Goal: Information Seeking & Learning: Compare options

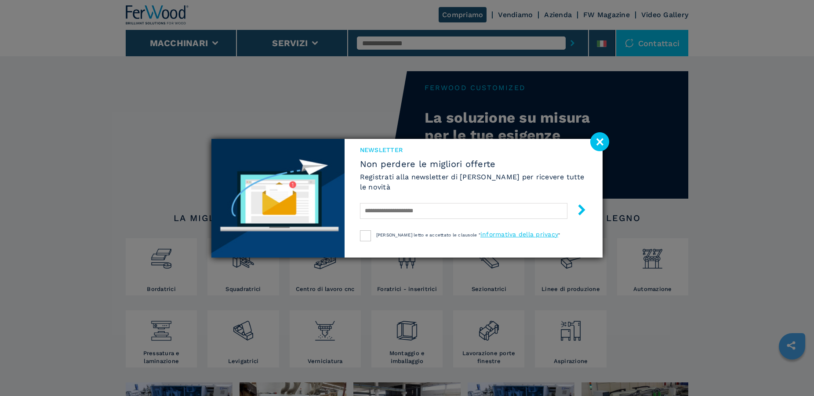
scroll to position [45, 0]
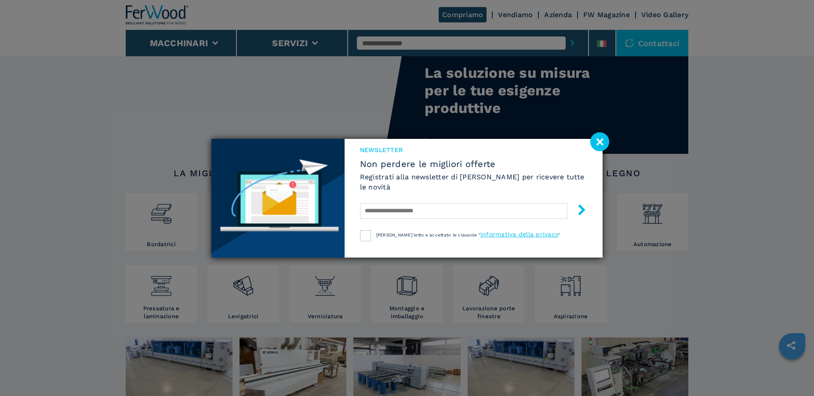
click at [606, 142] on image at bounding box center [599, 141] width 19 height 19
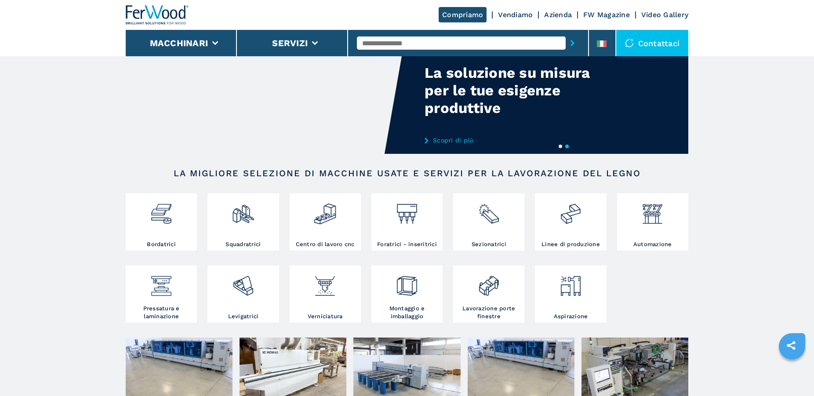
scroll to position [97, 0]
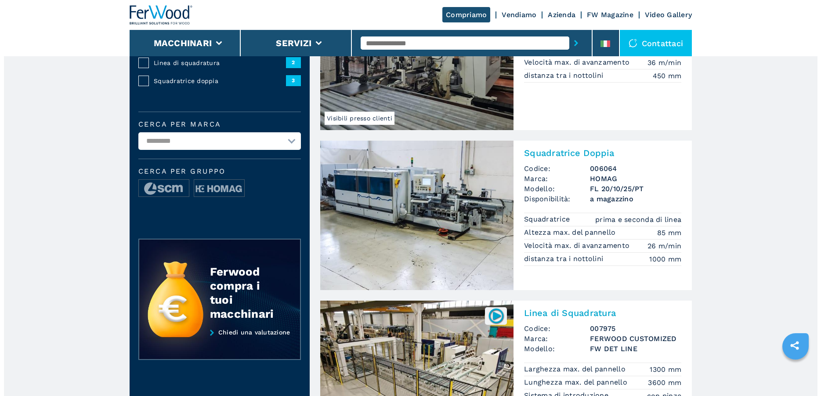
scroll to position [90, 0]
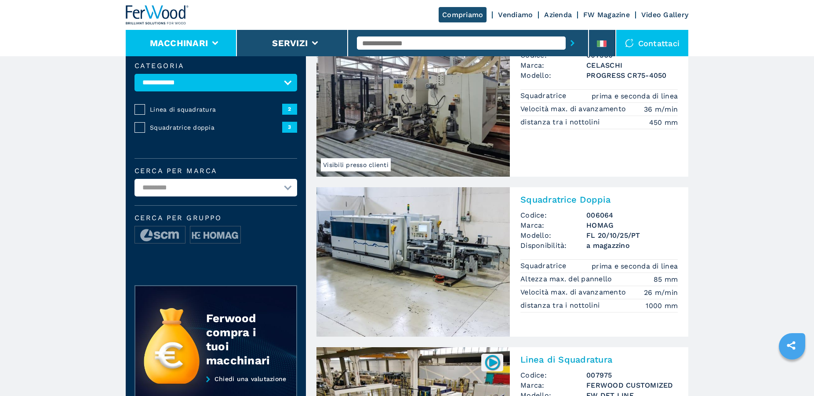
click at [212, 43] on icon at bounding box center [215, 43] width 6 height 4
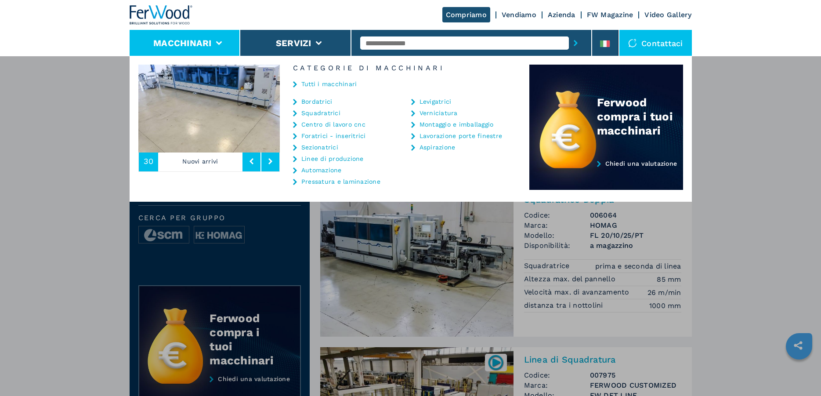
click at [312, 157] on link "Linee di produzione" at bounding box center [332, 159] width 62 height 6
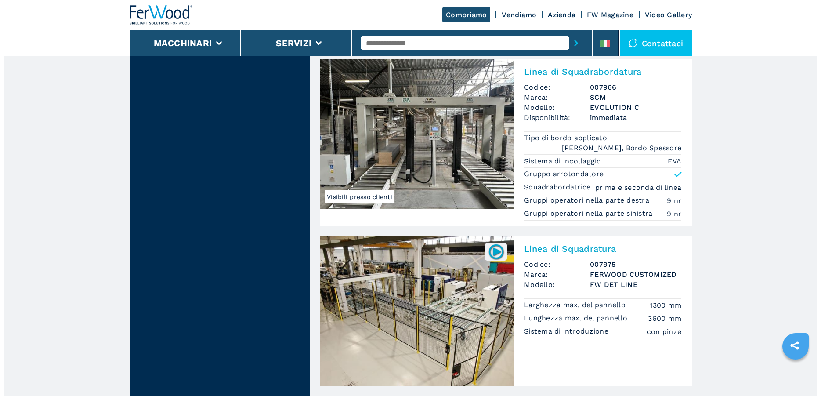
scroll to position [1210, 0]
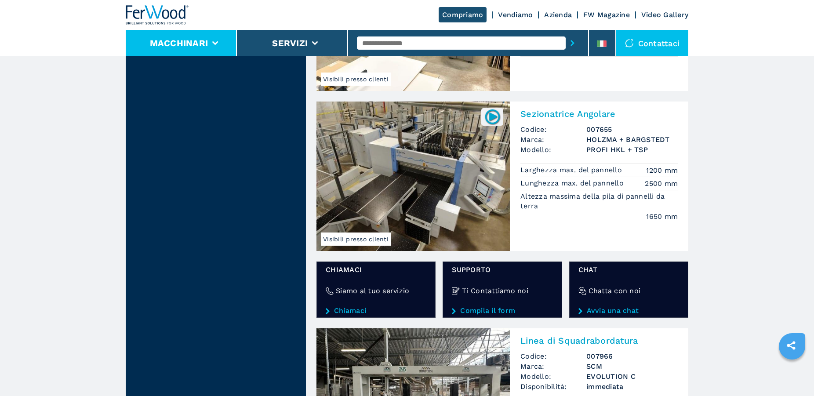
click at [219, 44] on li "Macchinari" at bounding box center [181, 43] width 111 height 26
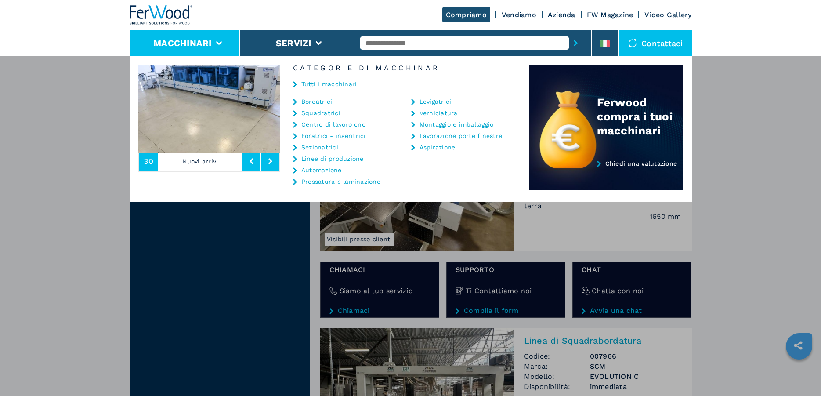
click at [216, 44] on icon at bounding box center [219, 43] width 6 height 4
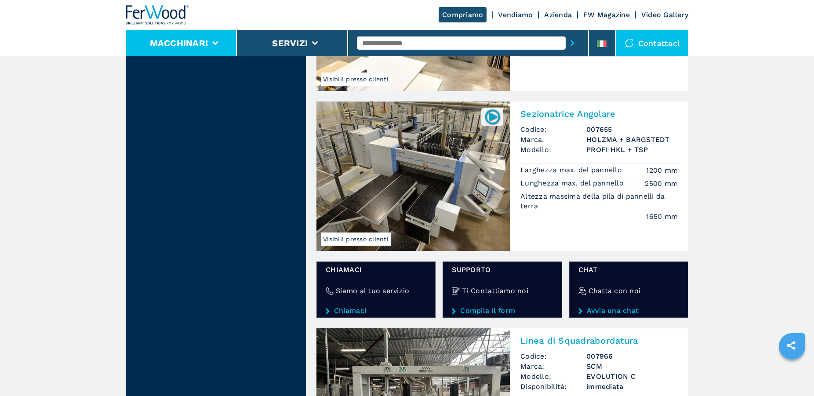
click at [216, 44] on icon at bounding box center [215, 43] width 6 height 4
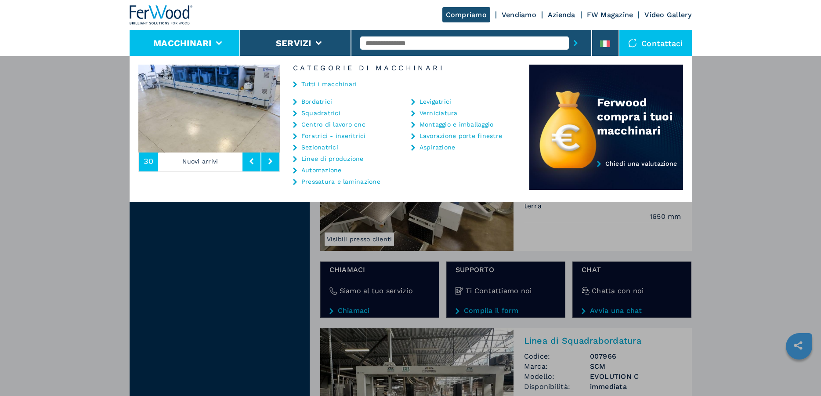
click at [331, 136] on link "Foratrici - inseritrici" at bounding box center [333, 136] width 65 height 6
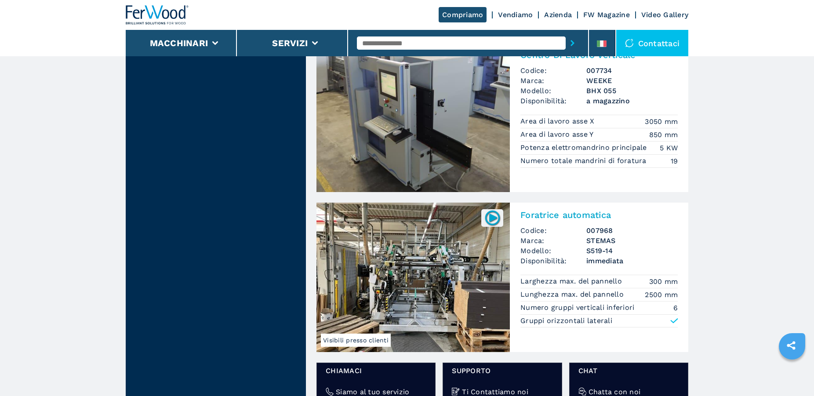
scroll to position [1165, 0]
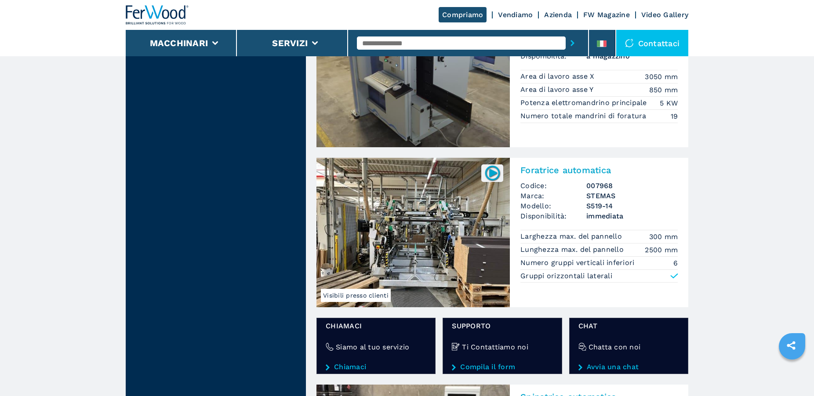
click at [552, 171] on h2 "Foratrice automatica" at bounding box center [598, 170] width 157 height 11
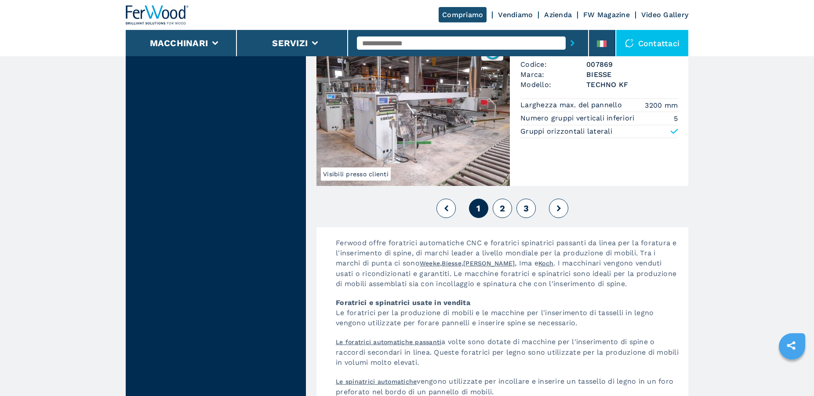
scroll to position [1972, 0]
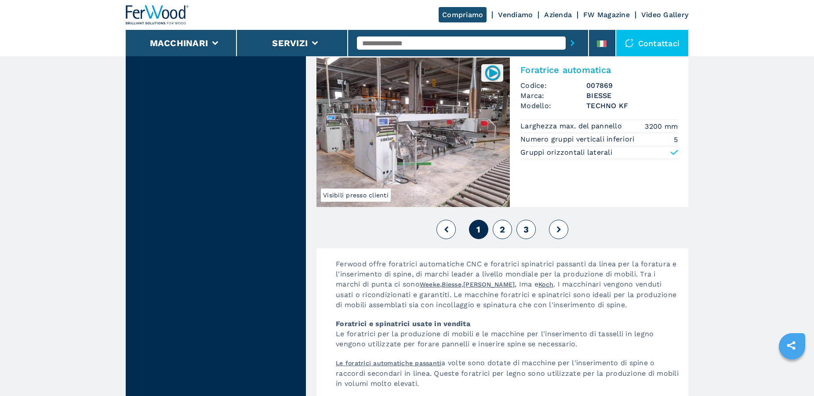
click at [506, 230] on button "2" at bounding box center [502, 229] width 19 height 19
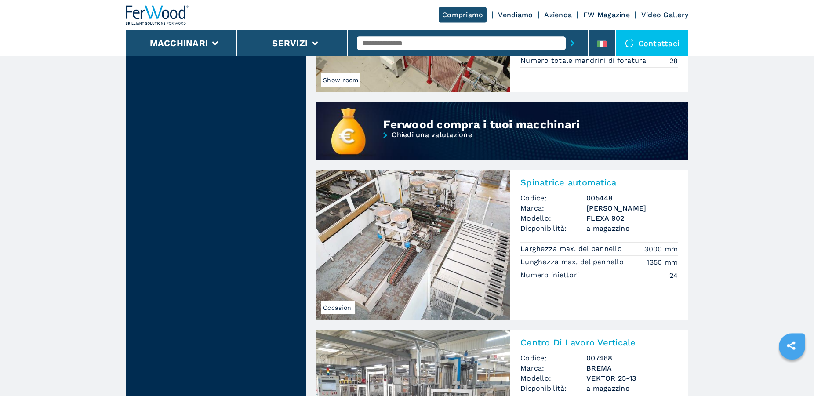
scroll to position [672, 0]
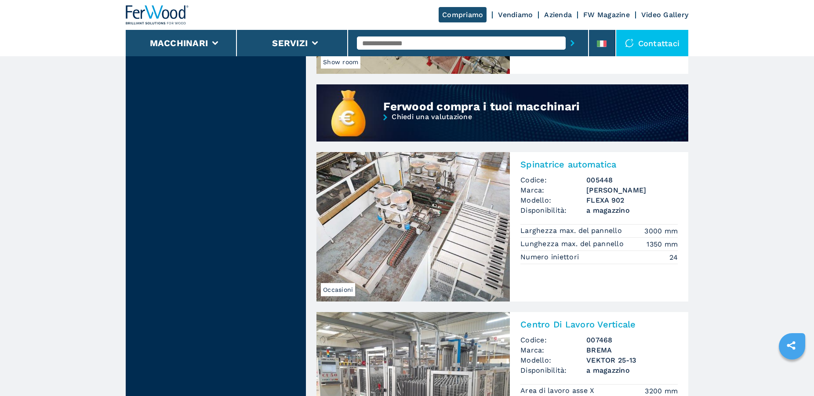
click at [431, 198] on img at bounding box center [412, 226] width 193 height 149
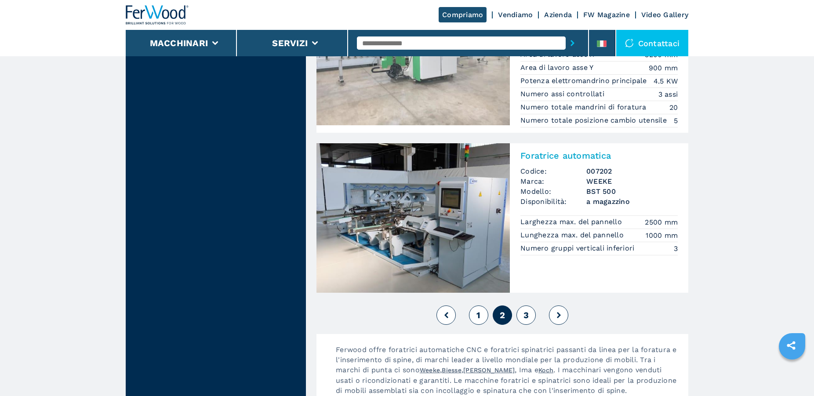
scroll to position [2017, 0]
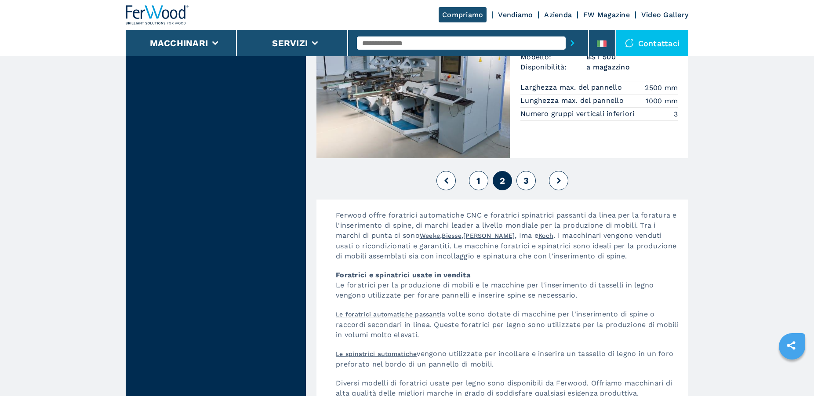
click at [522, 180] on button "3" at bounding box center [525, 180] width 19 height 19
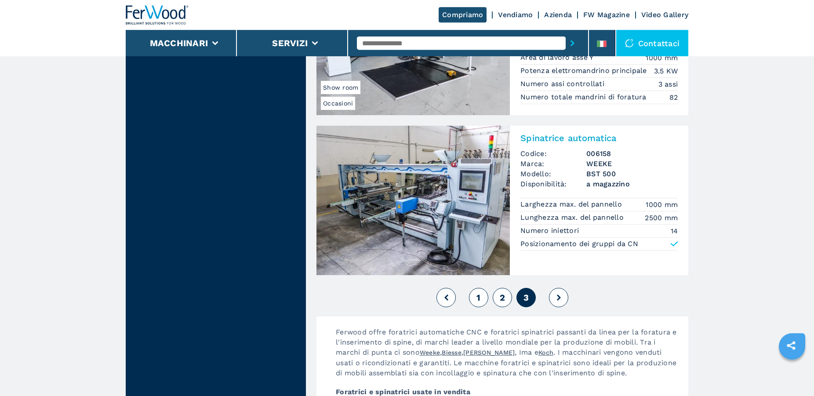
scroll to position [2017, 0]
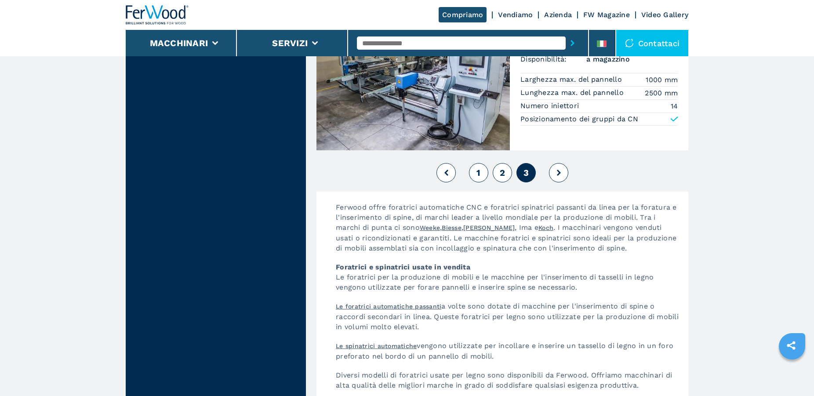
click at [551, 168] on button at bounding box center [558, 172] width 19 height 19
click at [558, 171] on icon at bounding box center [559, 173] width 4 height 6
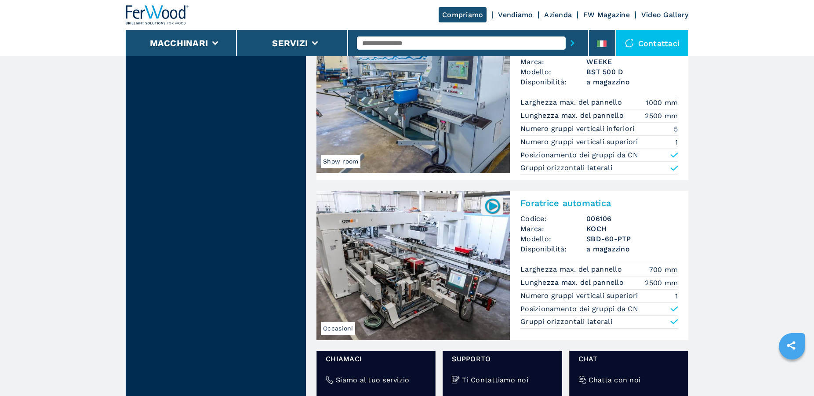
scroll to position [896, 0]
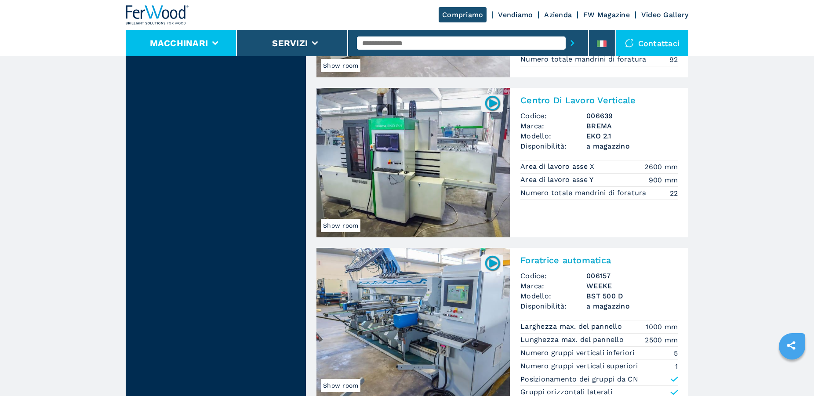
click at [206, 40] on button "Macchinari" at bounding box center [179, 43] width 58 height 11
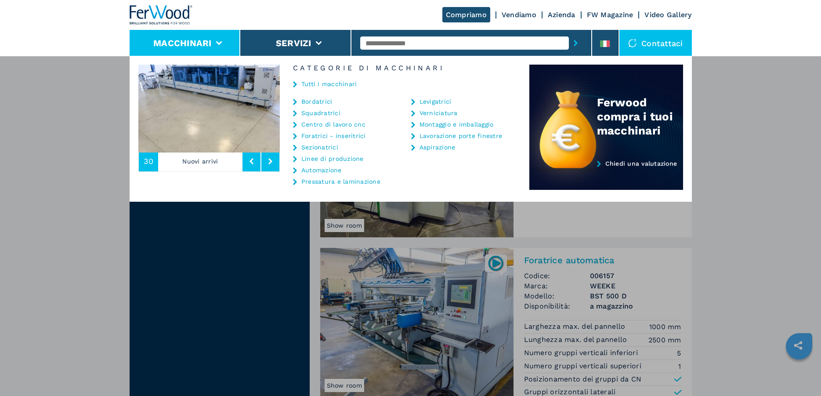
click at [208, 40] on button "Macchinari" at bounding box center [182, 43] width 58 height 11
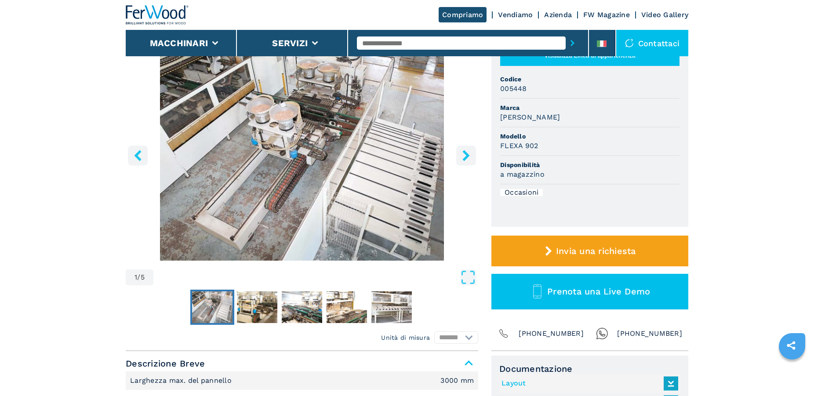
scroll to position [90, 0]
click at [461, 154] on icon "right-button" at bounding box center [466, 155] width 11 height 11
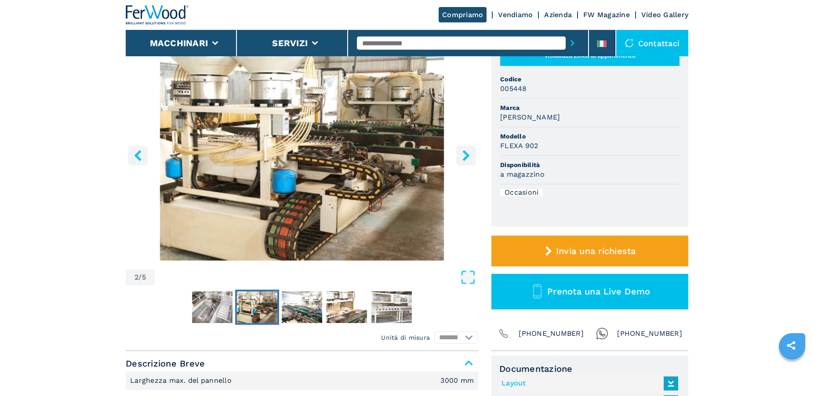
click at [461, 154] on icon "right-button" at bounding box center [466, 155] width 11 height 11
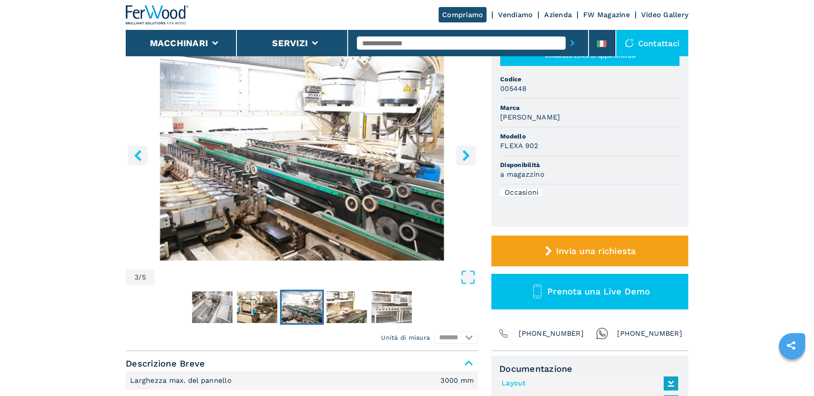
click at [461, 154] on icon "right-button" at bounding box center [466, 155] width 11 height 11
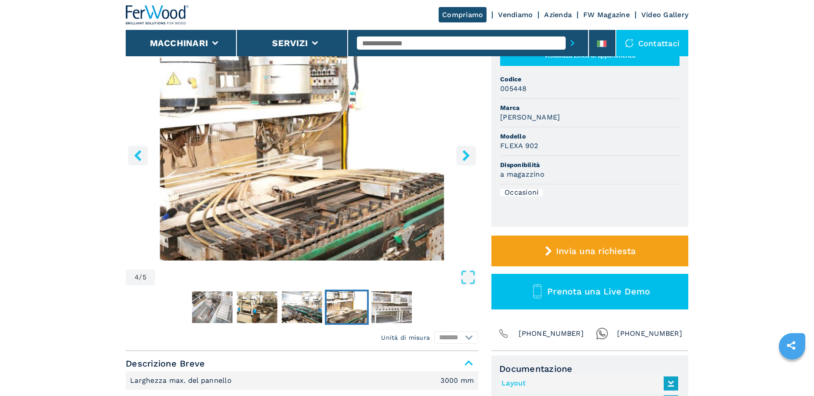
click at [461, 154] on icon "right-button" at bounding box center [466, 155] width 11 height 11
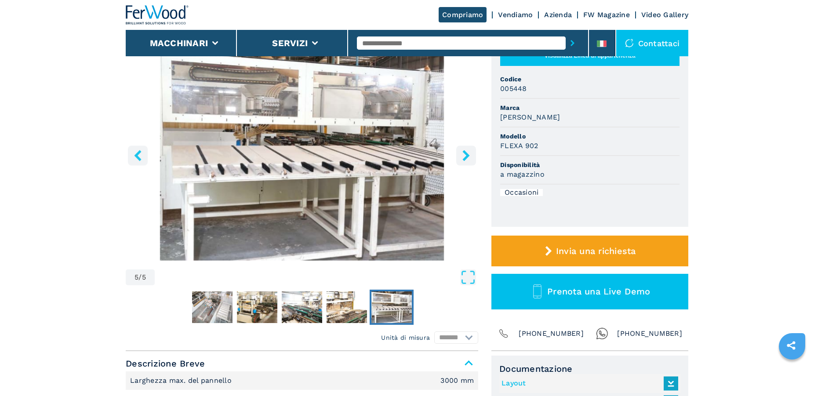
click at [461, 154] on icon "right-button" at bounding box center [466, 155] width 11 height 11
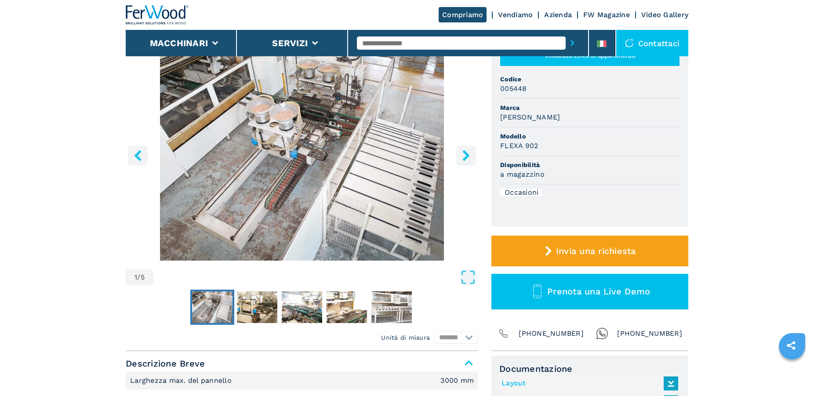
click at [461, 154] on icon "right-button" at bounding box center [466, 155] width 11 height 11
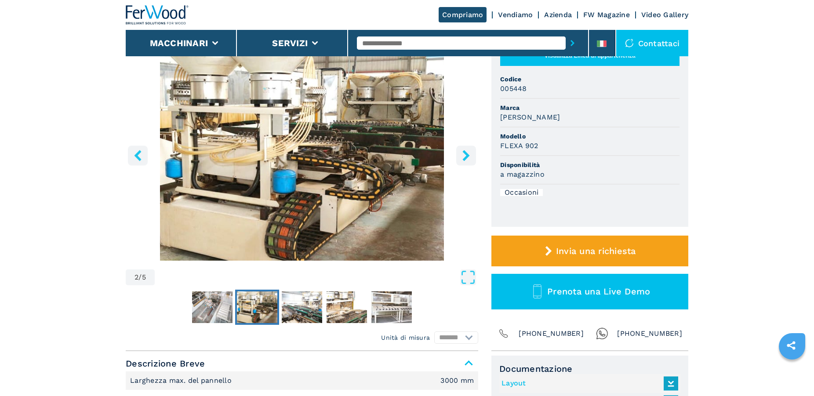
click at [461, 154] on icon "right-button" at bounding box center [466, 155] width 11 height 11
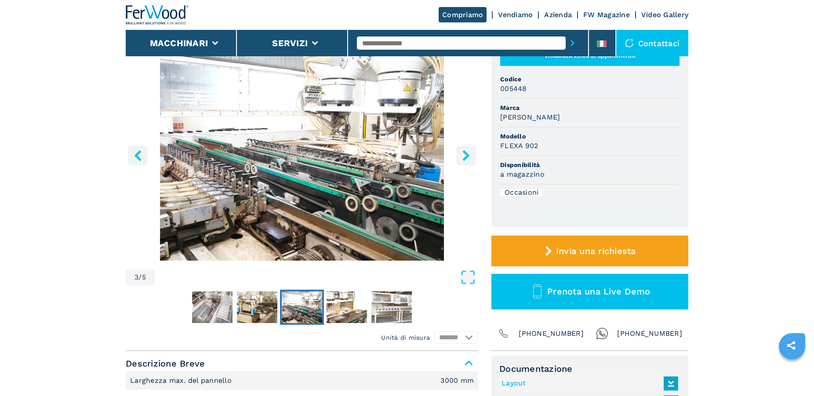
click at [461, 154] on icon "right-button" at bounding box center [466, 155] width 11 height 11
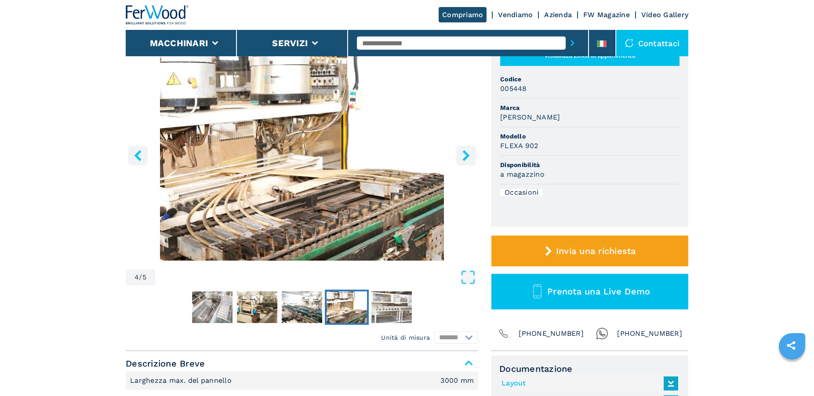
click at [461, 154] on icon "right-button" at bounding box center [466, 155] width 11 height 11
